Goal: Information Seeking & Learning: Learn about a topic

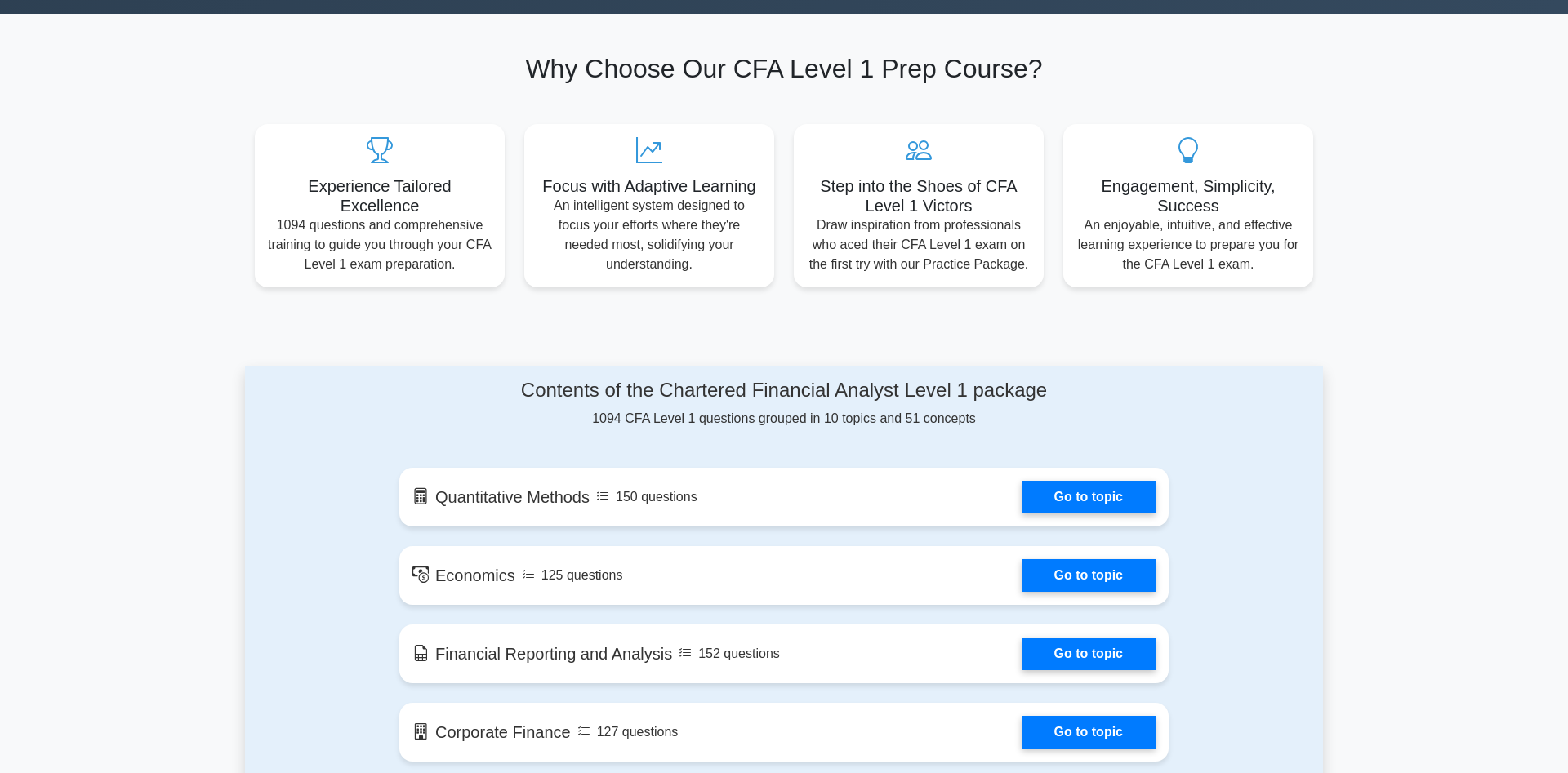
scroll to position [833, 0]
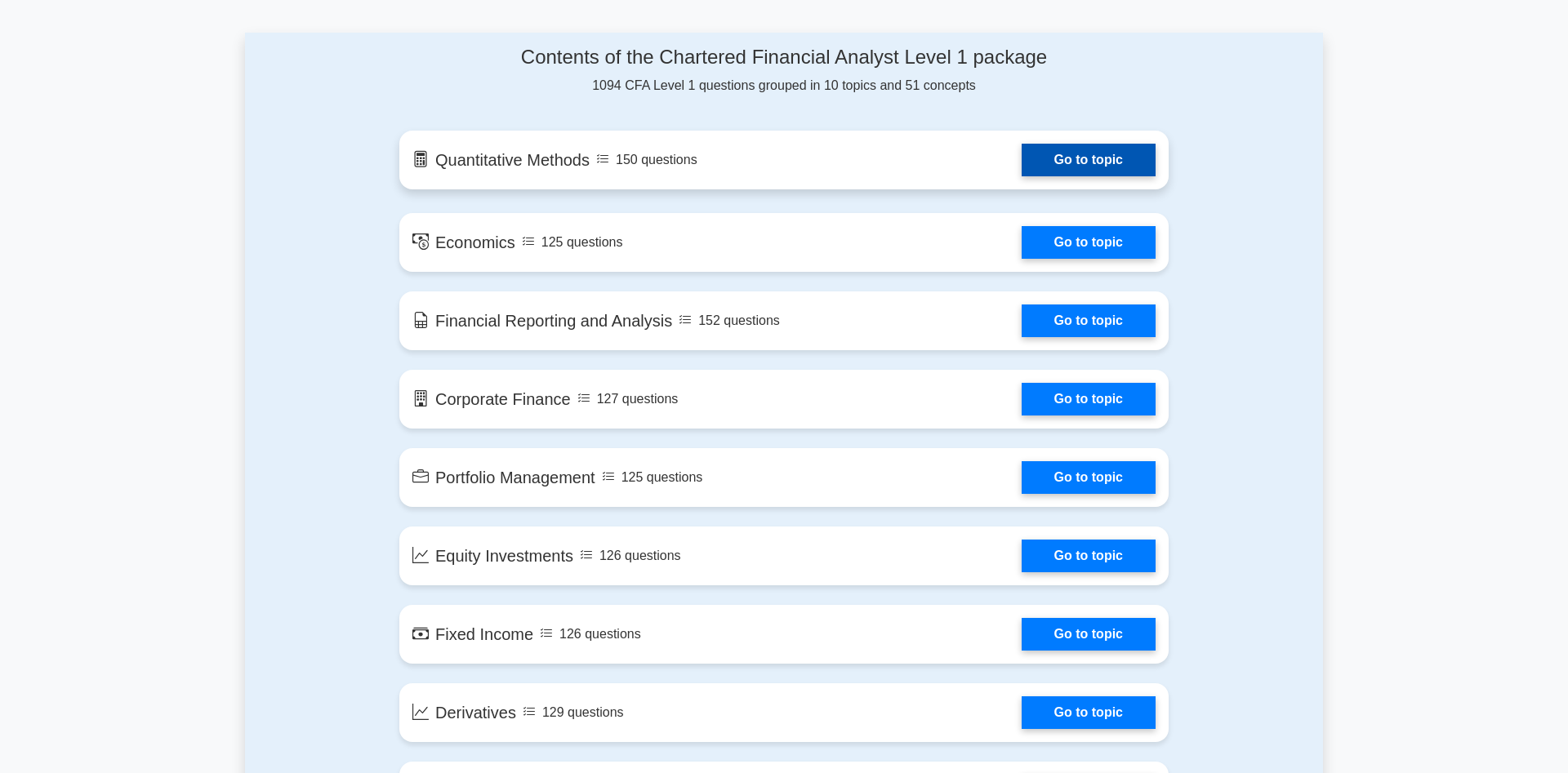
click at [1104, 159] on link "Go to topic" at bounding box center [1088, 159] width 134 height 33
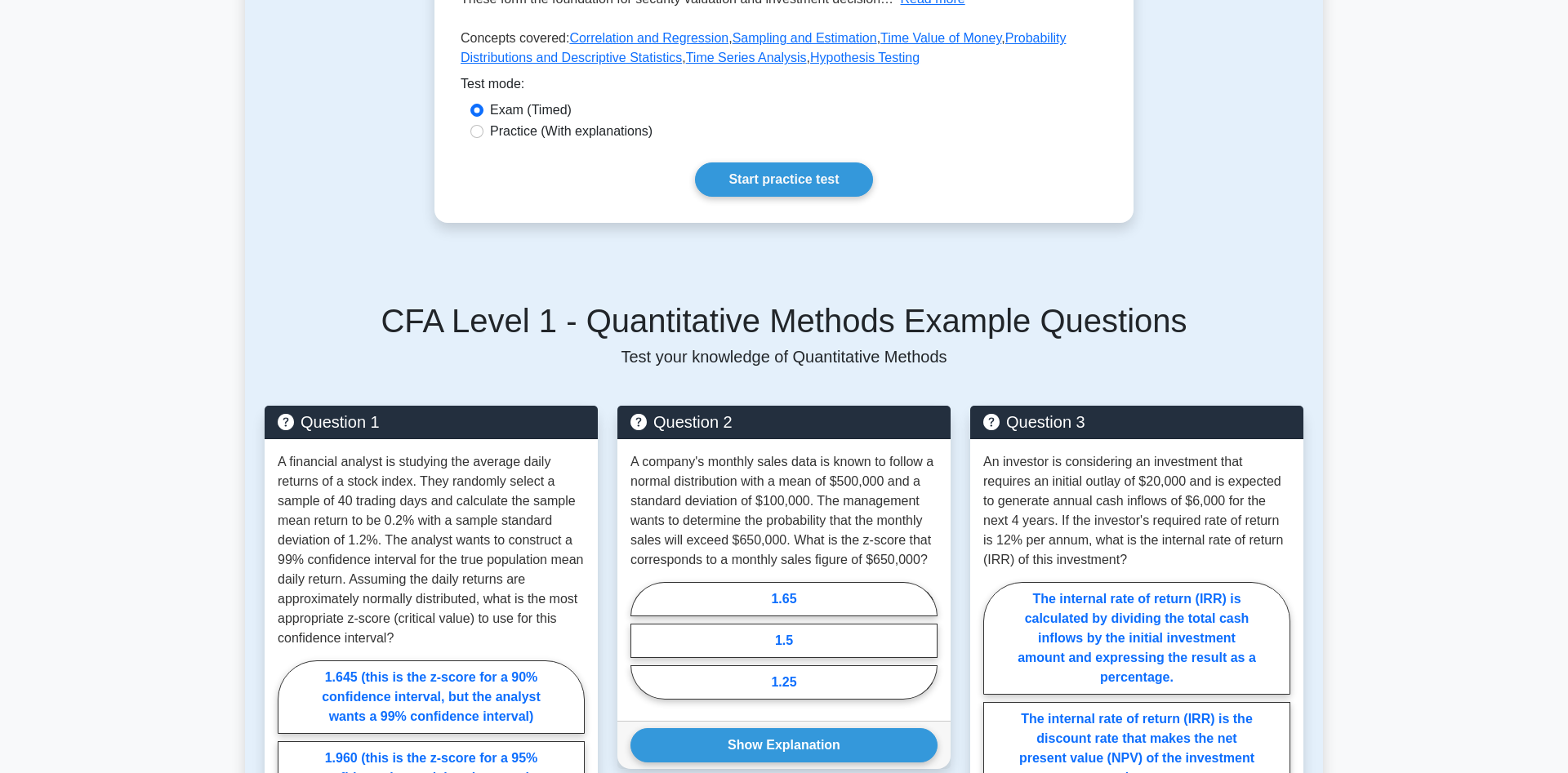
scroll to position [416, 0]
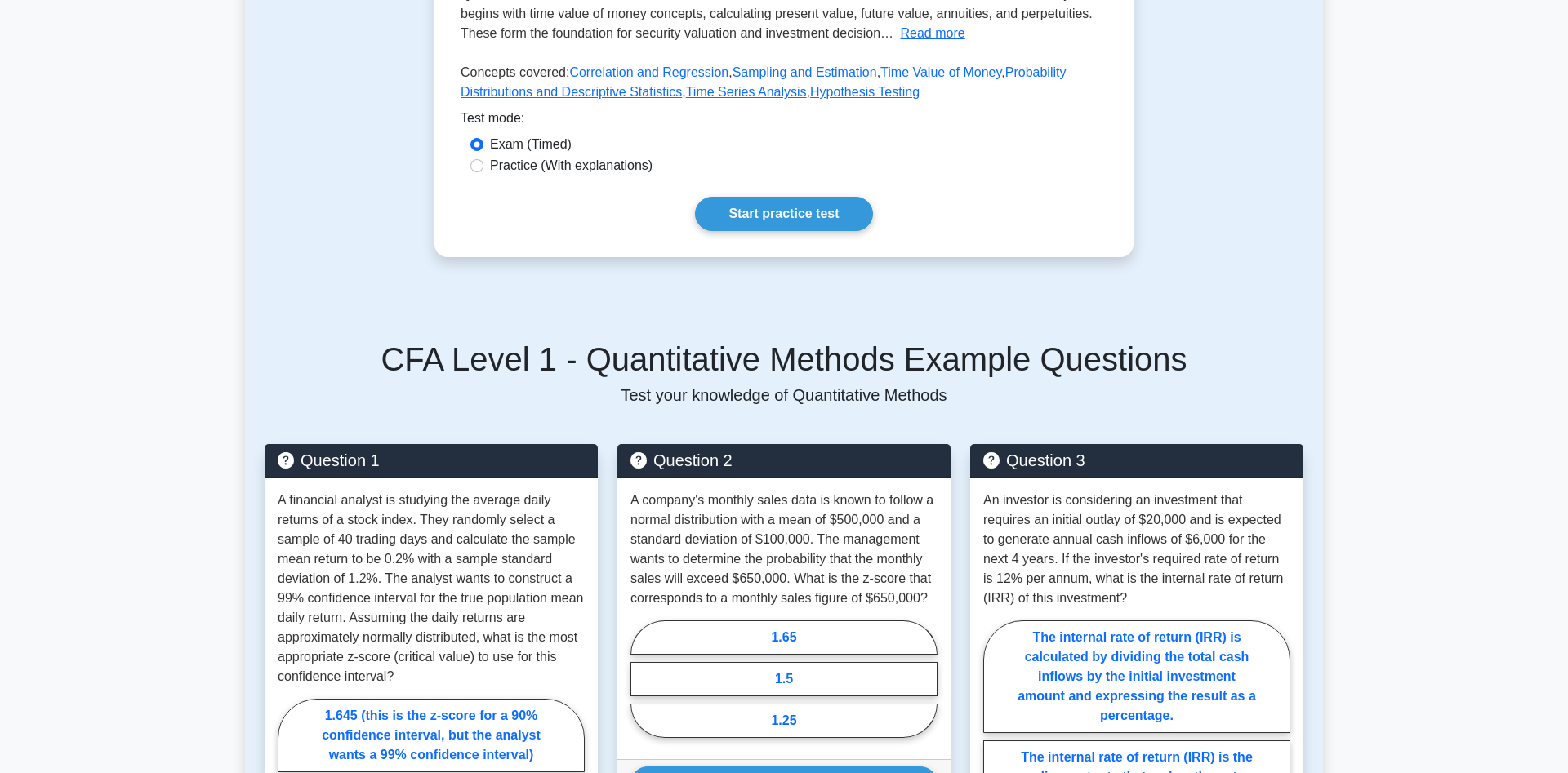
click at [480, 174] on div "Practice (With explanations)" at bounding box center [784, 165] width 627 height 19
click at [480, 169] on input "Practice (With explanations)" at bounding box center [476, 165] width 13 height 13
radio input "true"
click at [842, 210] on link "Start practice test" at bounding box center [784, 214] width 177 height 35
